Goal: Find specific page/section: Find specific page/section

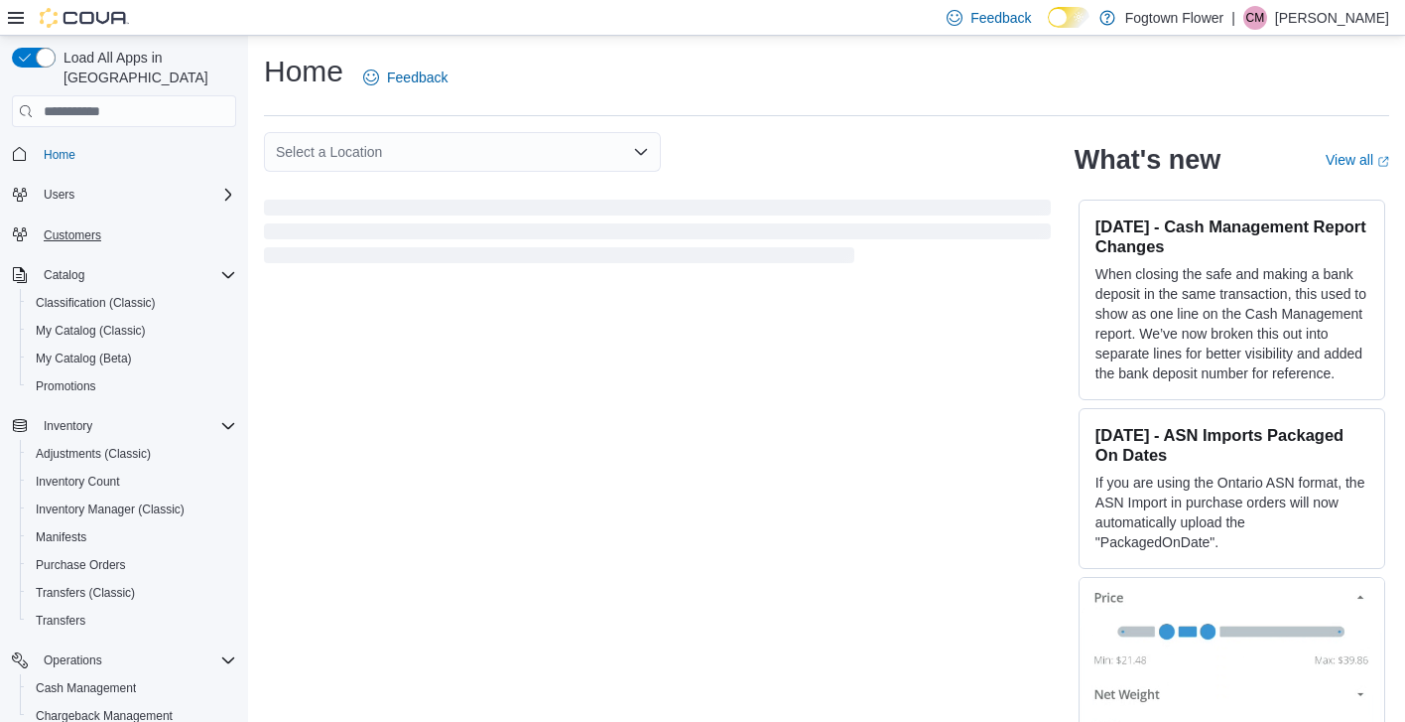
click at [69, 225] on span "Customers" at bounding box center [73, 235] width 58 height 24
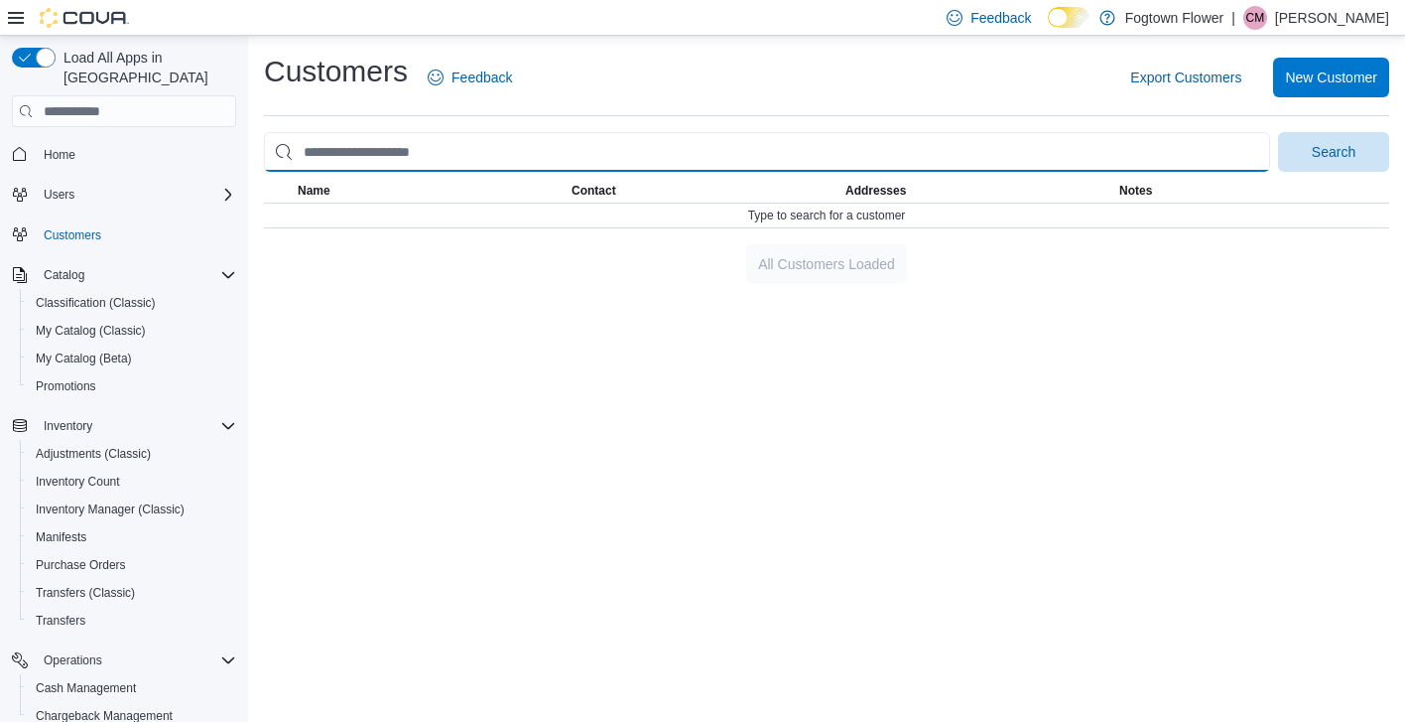
click at [611, 164] on input "search" at bounding box center [767, 152] width 1006 height 40
click at [1334, 151] on button "Search" at bounding box center [1333, 152] width 111 height 40
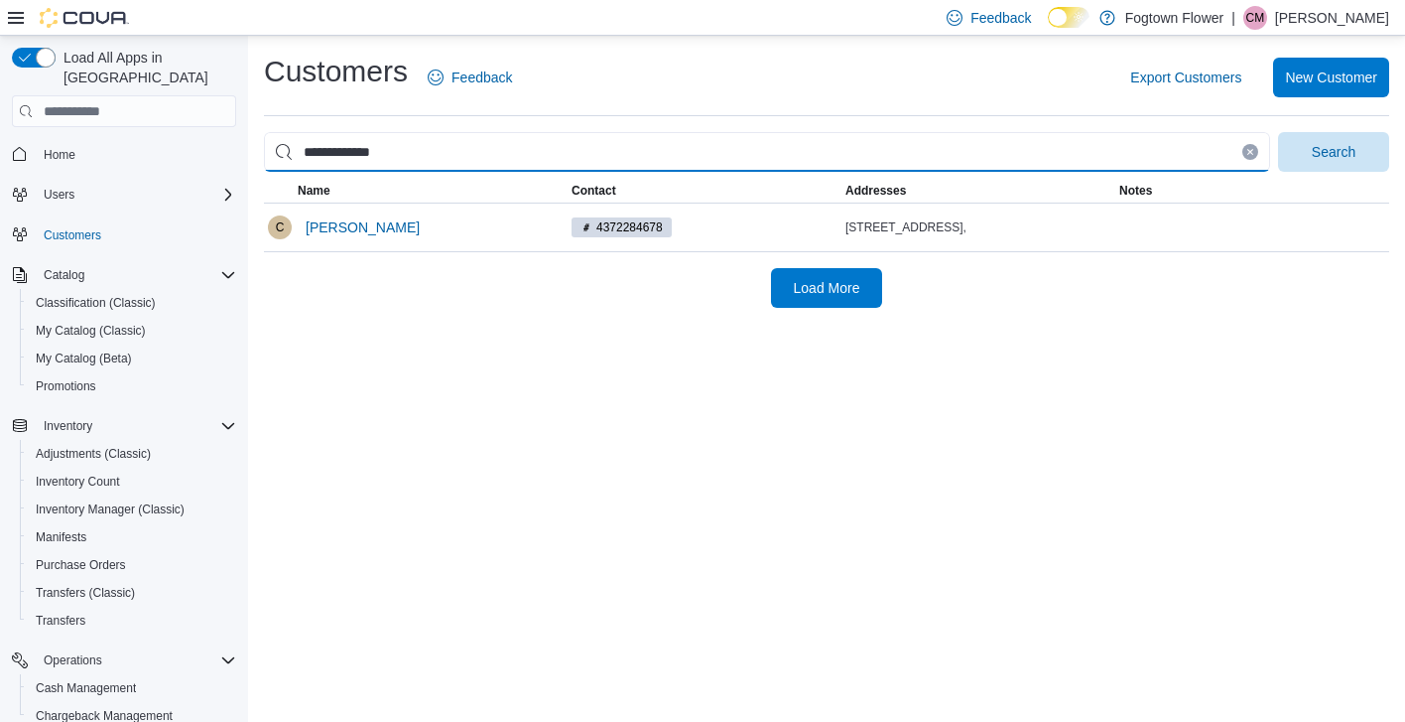
type input "**********"
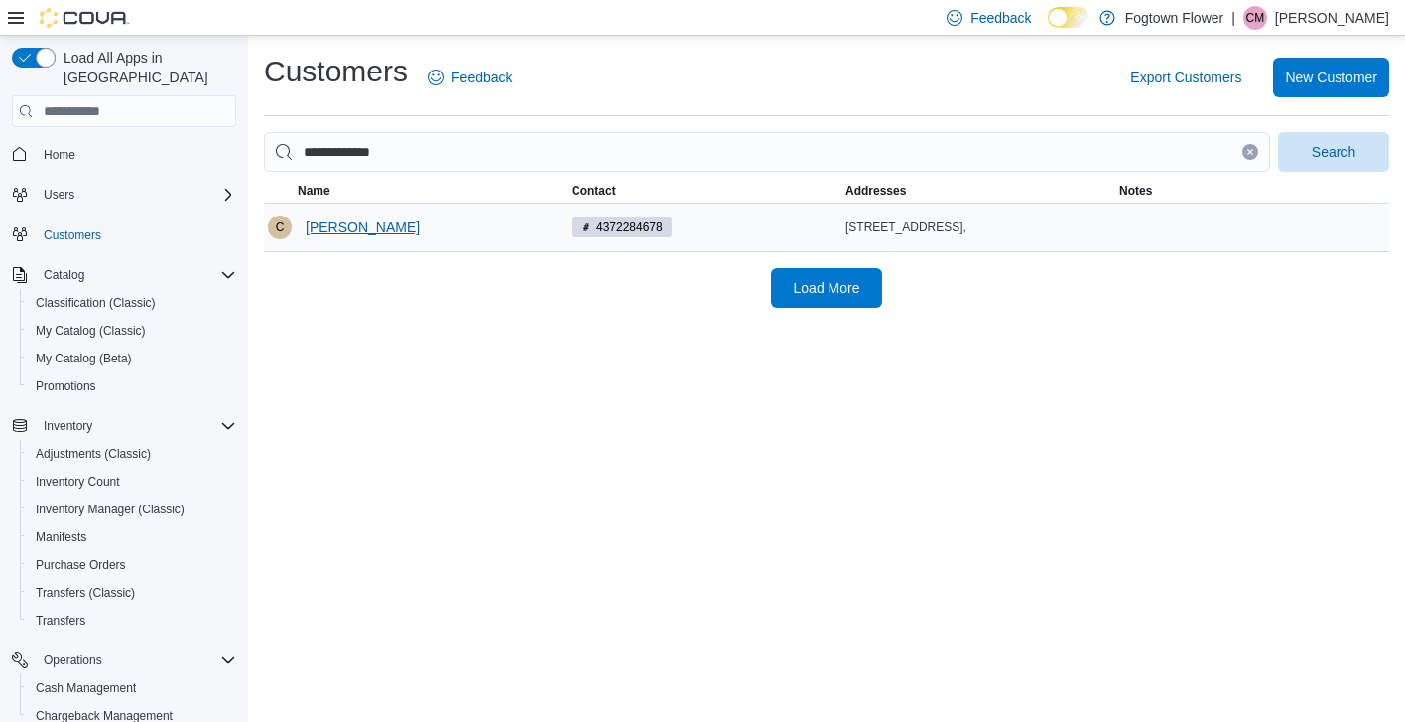
drag, startPoint x: 581, startPoint y: 150, endPoint x: 327, endPoint y: 224, distance: 264.8
click at [327, 224] on span "[PERSON_NAME]" at bounding box center [363, 227] width 114 height 20
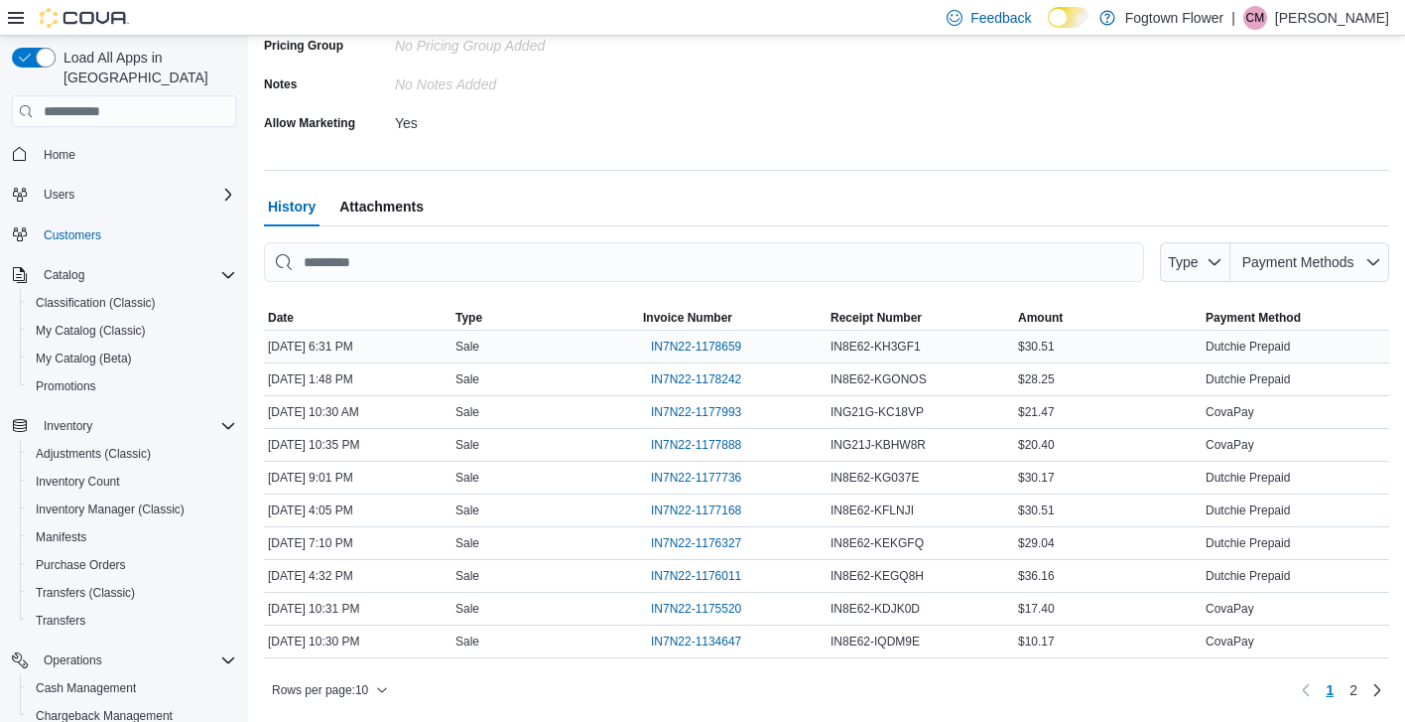
scroll to position [514, 0]
click at [1355, 690] on span "2" at bounding box center [1354, 691] width 8 height 20
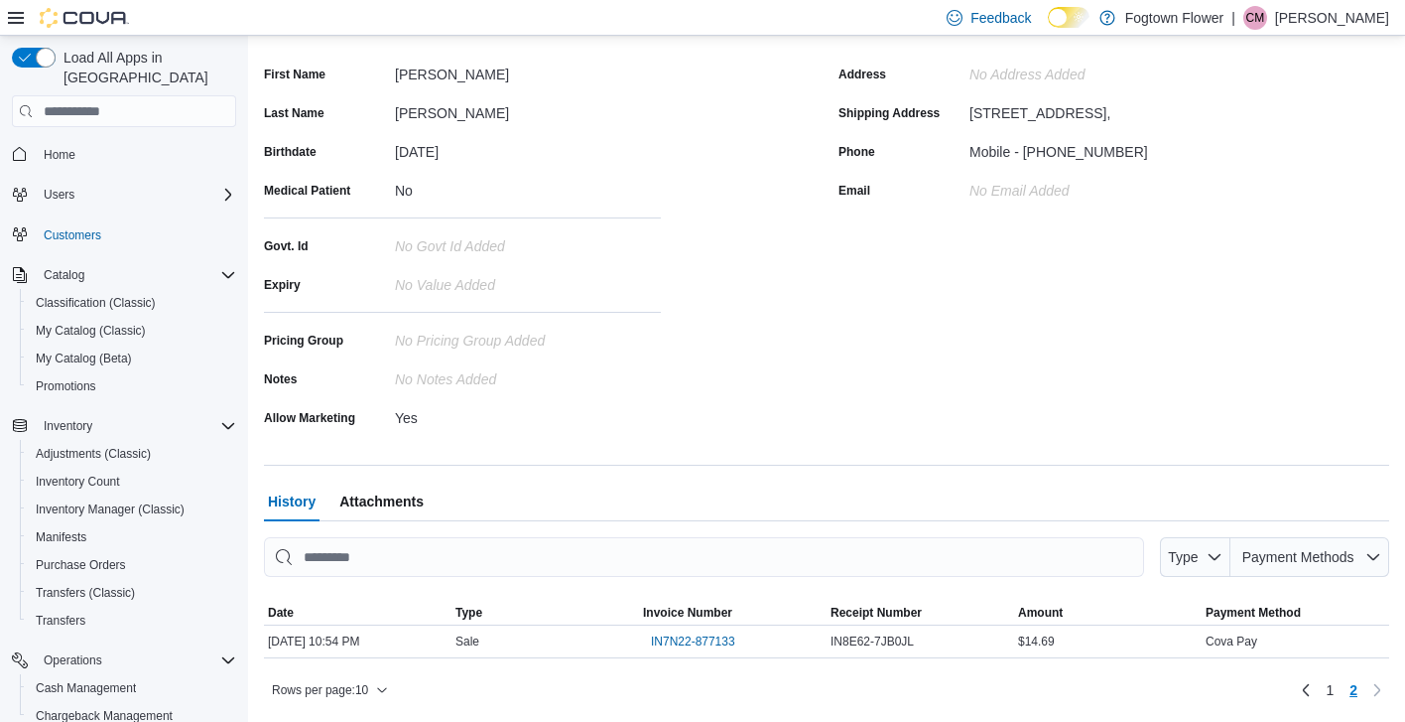
scroll to position [219, 0]
click at [1329, 690] on span "1" at bounding box center [1330, 691] width 8 height 20
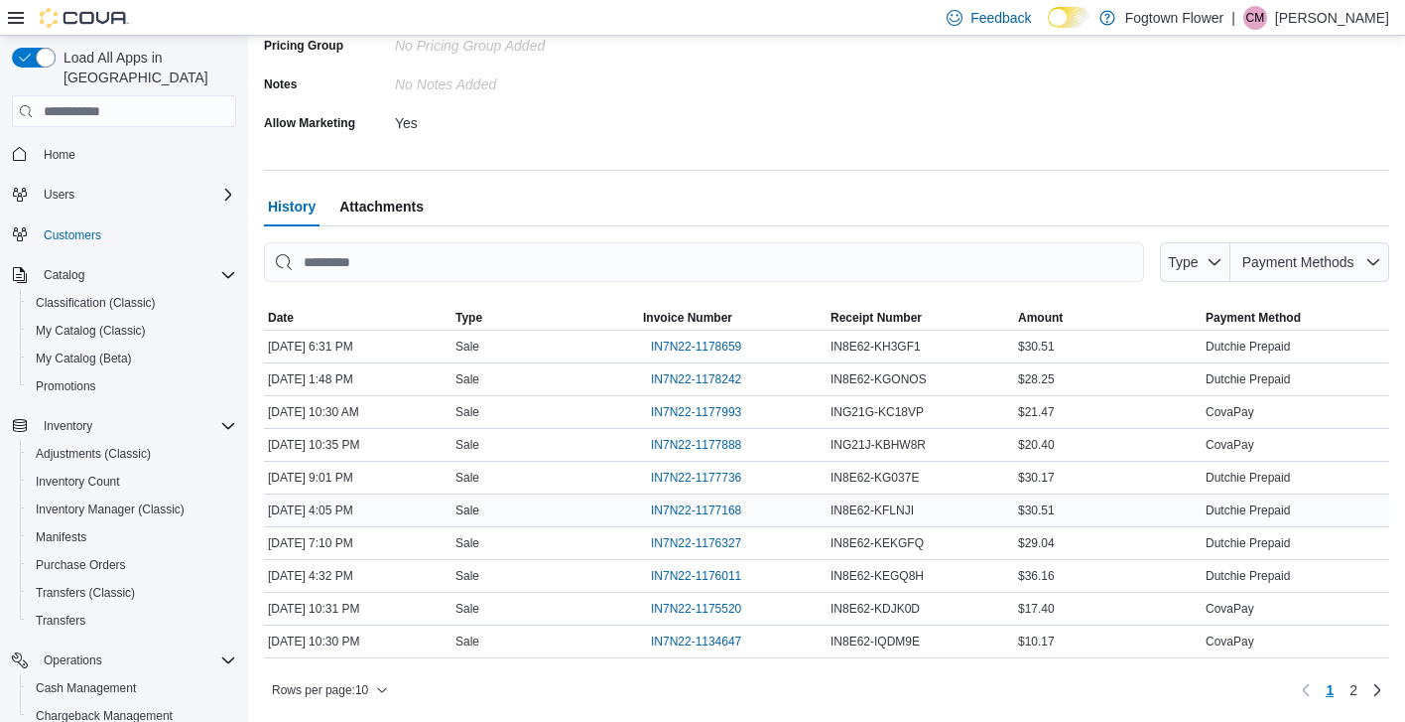
scroll to position [514, 0]
